Goal: Task Accomplishment & Management: Manage account settings

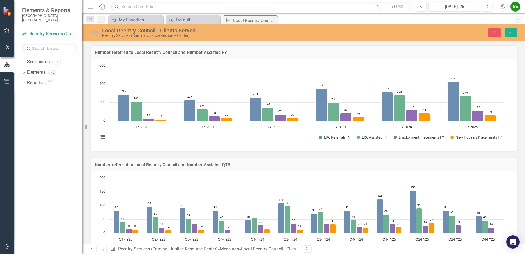
scroll to position [417, 0]
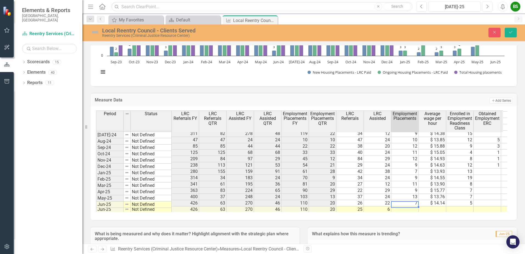
click at [410, 206] on td at bounding box center [404, 209] width 27 height 6
type textarea "2"
click at [510, 35] on button "Save" at bounding box center [511, 33] width 12 height 10
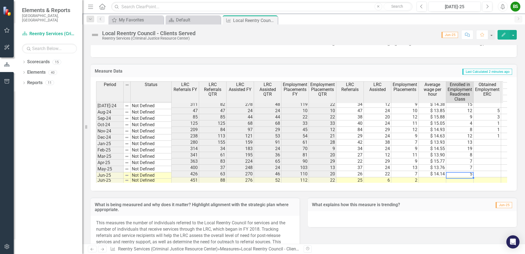
type textarea "3"
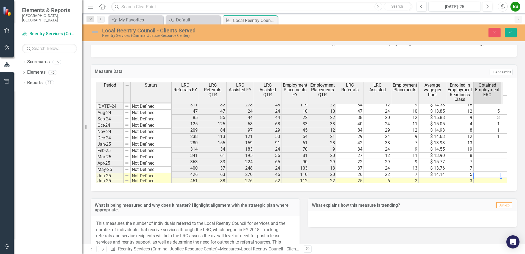
type textarea "1"
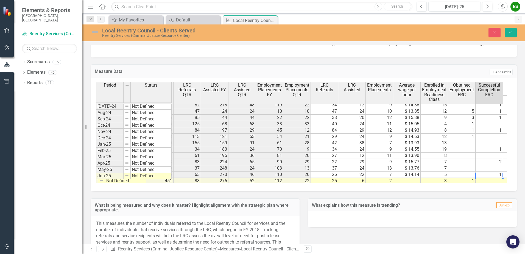
click at [494, 178] on td at bounding box center [489, 181] width 27 height 6
type textarea "1"
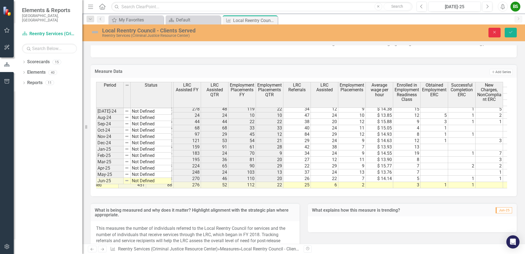
click at [498, 31] on button "Close" at bounding box center [494, 33] width 12 height 10
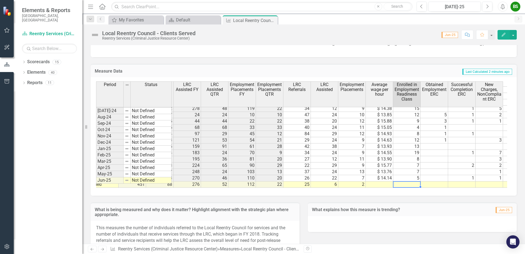
click at [43, 177] on div "Period Status LRC Referrals FY LRC Referrals QTR LRC Assisted FY LRC Assisted Q…" at bounding box center [43, 96] width 0 height 184
type textarea "3"
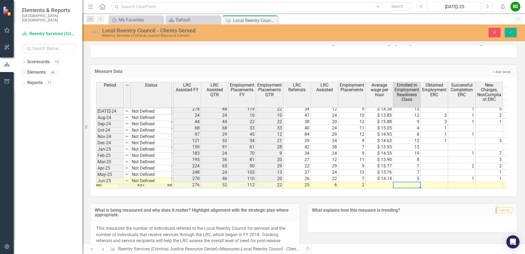
click at [405, 182] on td at bounding box center [406, 185] width 27 height 6
type textarea "3"
type textarea "1"
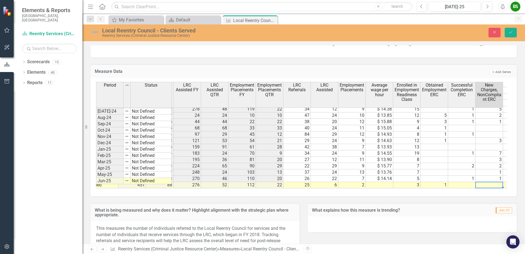
type textarea "1"
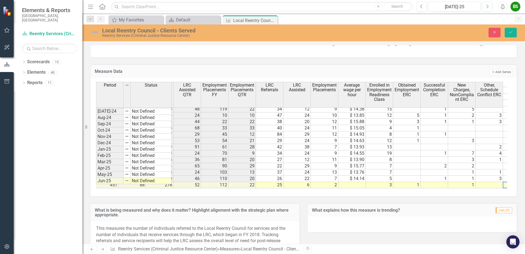
scroll to position [0, 108]
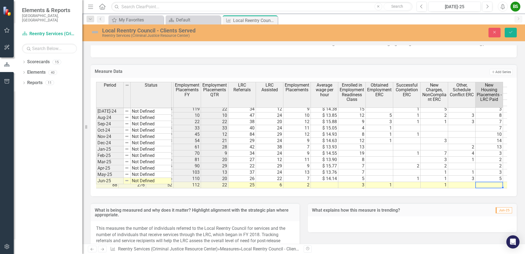
click at [487, 182] on td at bounding box center [489, 185] width 27 height 6
type textarea "4"
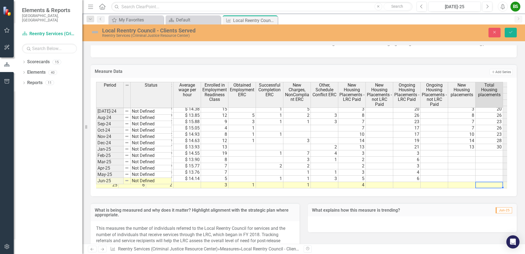
scroll to position [0, 273]
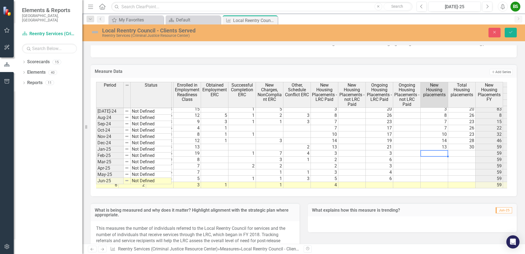
click at [442, 150] on tr "Jan-25 Not Defined 314 34 183 24 70 9 34 24 9 $ 14.55 19 1 7 4 3 3 59" at bounding box center [190, 153] width 734 height 6
click at [512, 33] on icon "Save" at bounding box center [510, 32] width 5 height 4
